Goal: Task Accomplishment & Management: Use online tool/utility

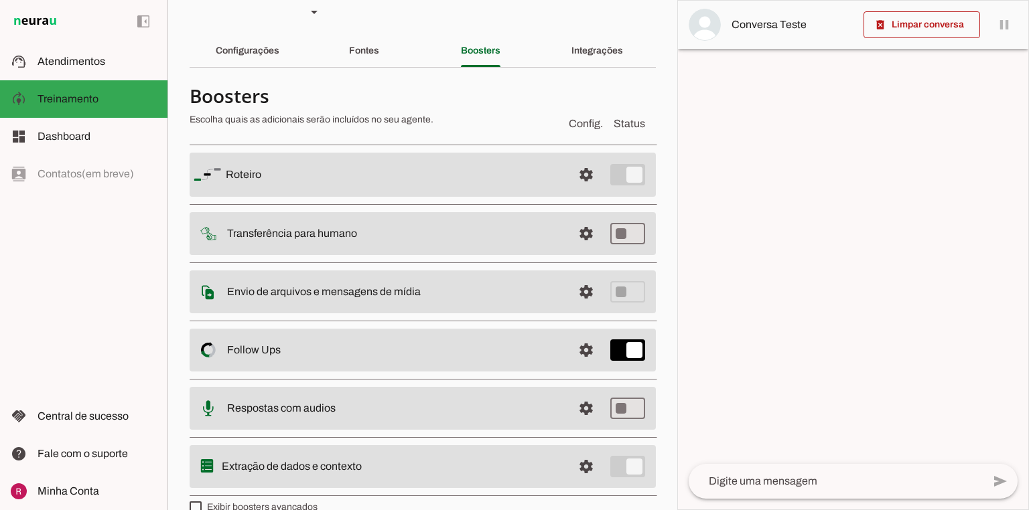
scroll to position [40, 0]
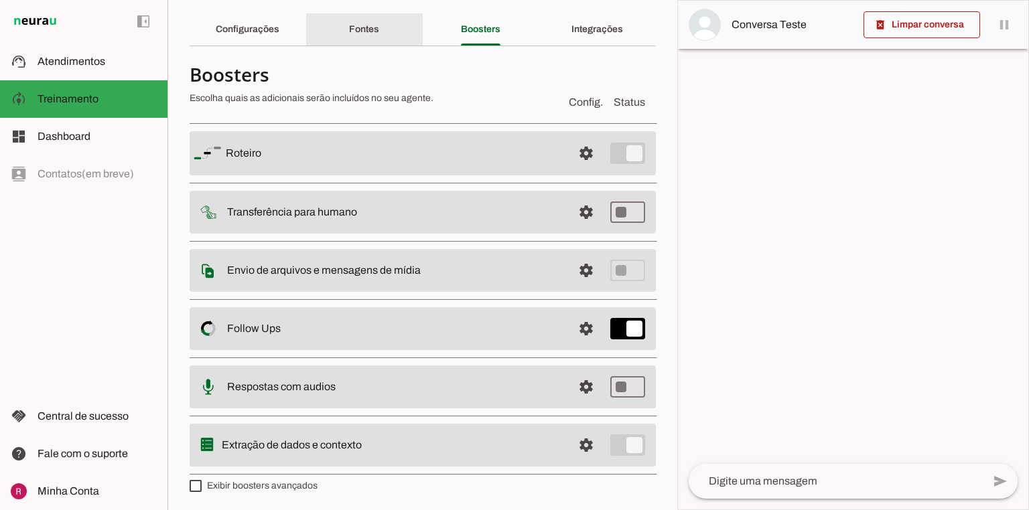
click at [349, 40] on div "Fontes" at bounding box center [364, 29] width 30 height 32
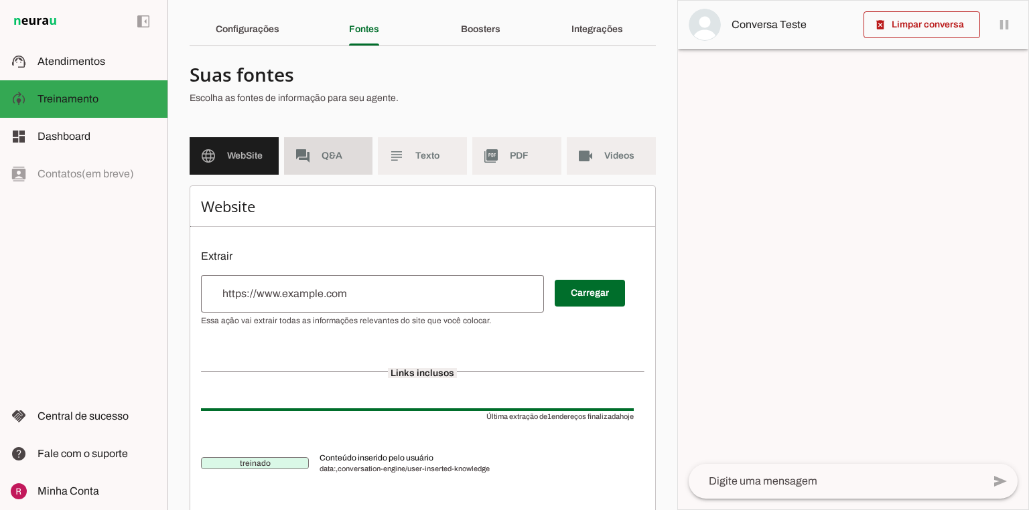
drag, startPoint x: 342, startPoint y: 170, endPoint x: 383, endPoint y: 169, distance: 40.9
click at [342, 169] on md-item "forum Q&A" at bounding box center [328, 156] width 89 height 38
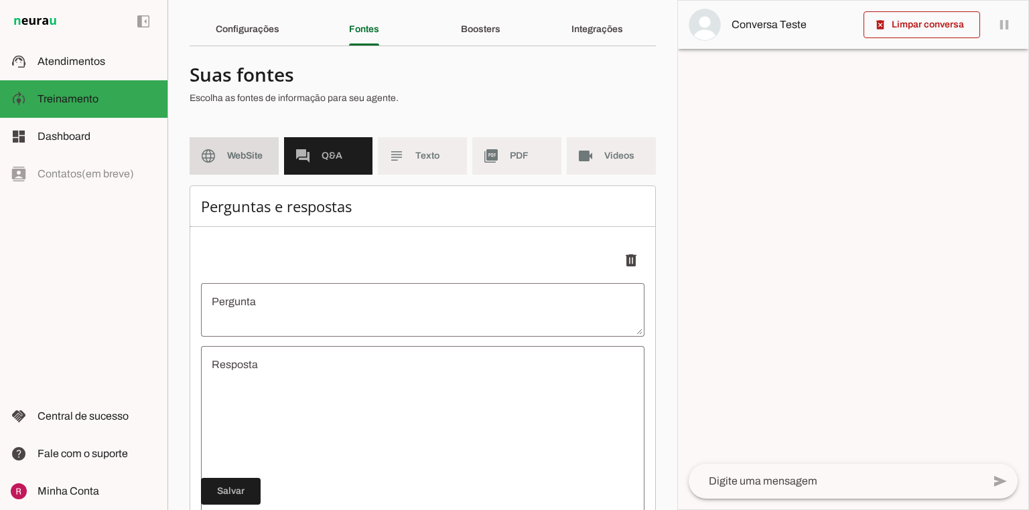
click at [253, 168] on md-item "language WebSite" at bounding box center [234, 156] width 89 height 38
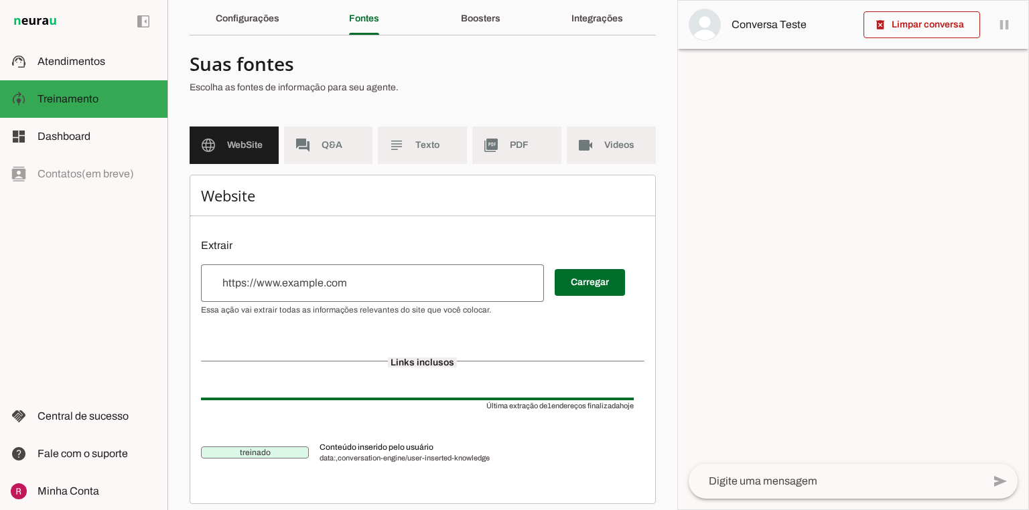
scroll to position [60, 0]
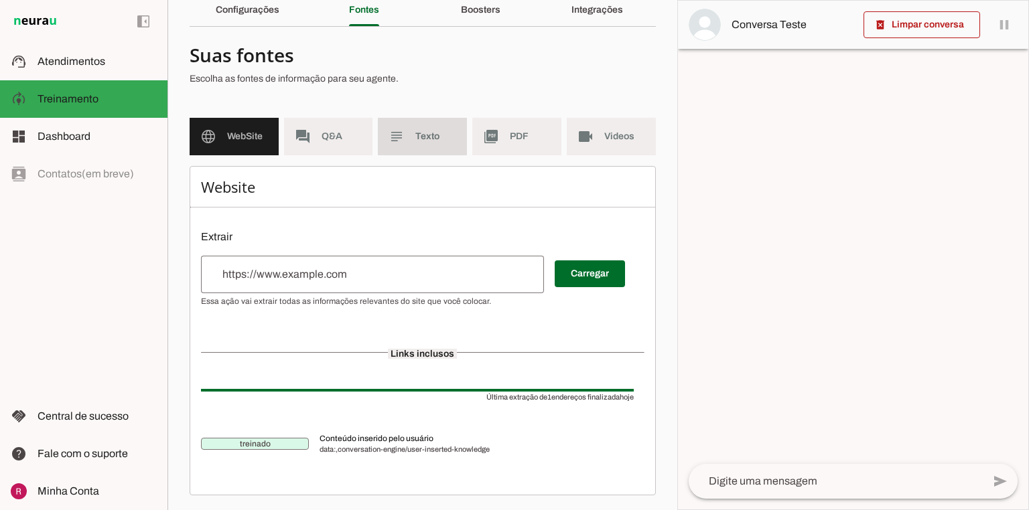
click at [402, 131] on md-item "subject Texto" at bounding box center [422, 137] width 89 height 38
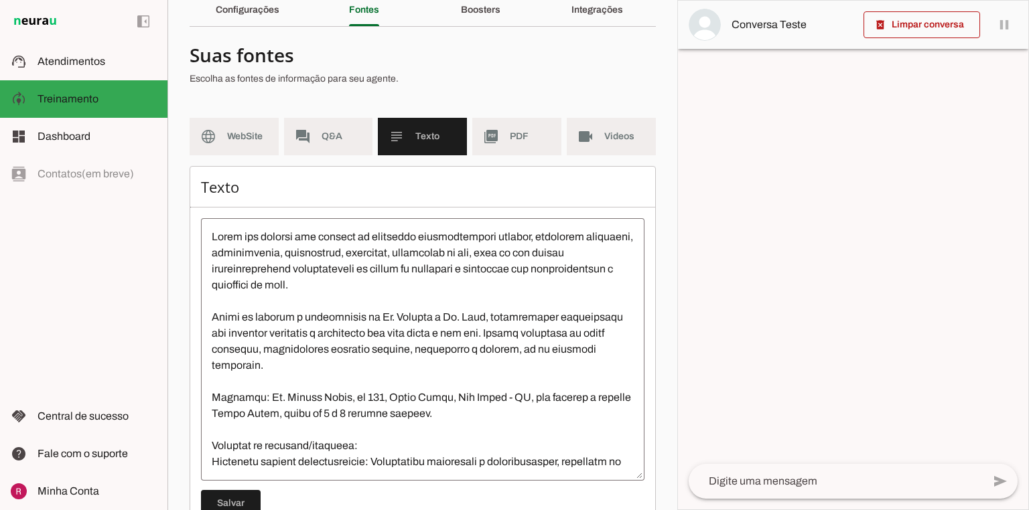
click at [254, 155] on md-list "language WebSite forum Q&A subject Texto picture_as_pdf PDF videocam Videos" at bounding box center [423, 142] width 466 height 48
click at [255, 149] on md-item "language WebSite" at bounding box center [234, 137] width 89 height 38
